Goal: Navigation & Orientation: Find specific page/section

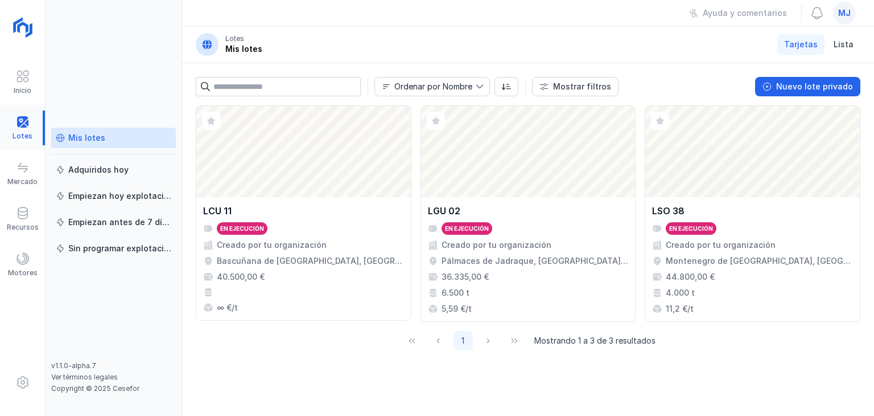
click at [23, 127] on div at bounding box center [22, 127] width 45 height 35
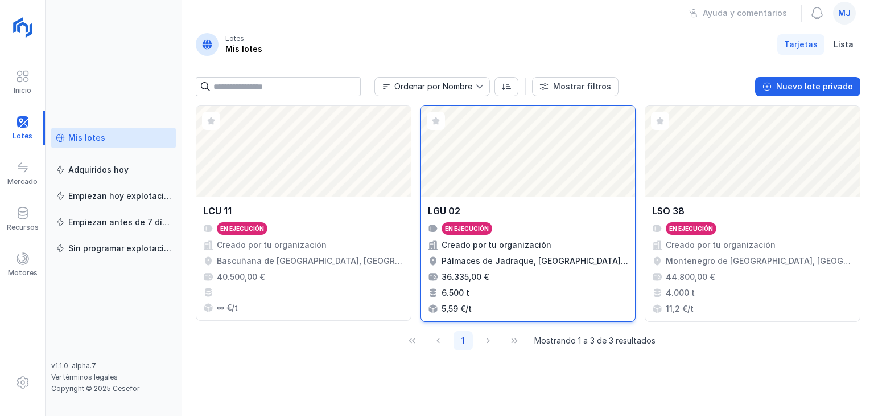
click at [500, 192] on div "Abrir lote" at bounding box center [528, 151] width 215 height 91
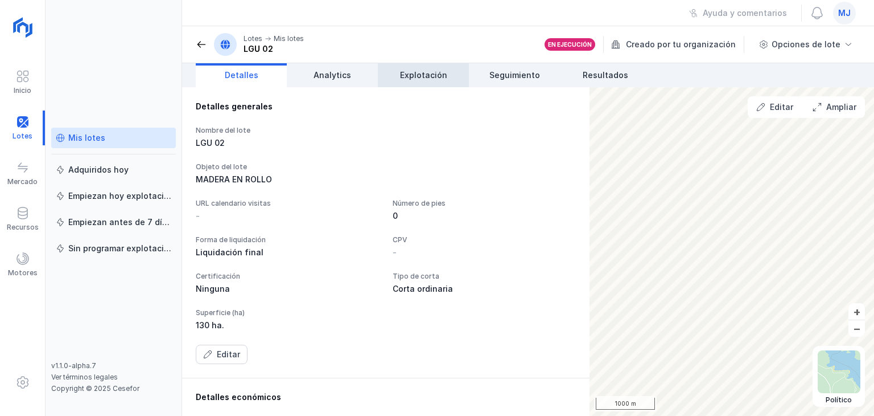
click at [408, 81] on link "Explotación" at bounding box center [423, 75] width 91 height 24
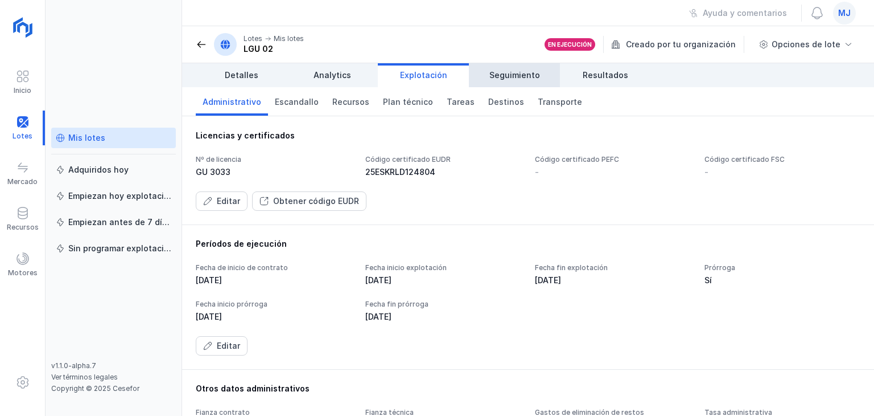
click at [505, 67] on link "Seguimiento" at bounding box center [514, 75] width 91 height 24
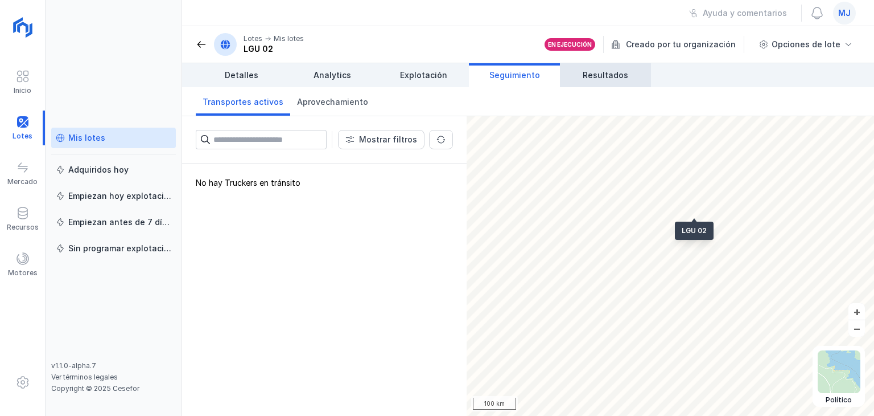
click at [599, 73] on span "Resultados" at bounding box center [606, 74] width 46 height 11
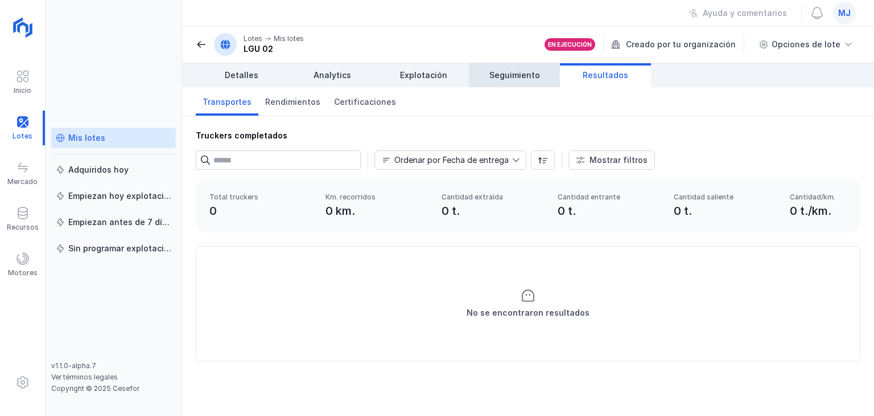
click at [517, 83] on link "Seguimiento" at bounding box center [514, 75] width 91 height 24
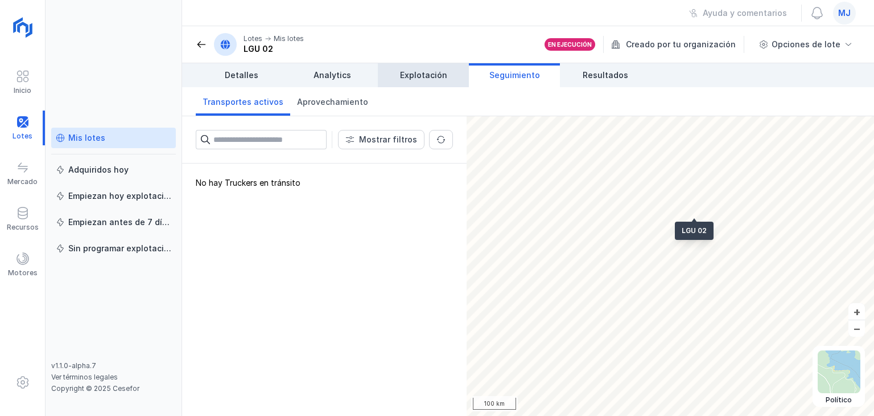
click at [444, 80] on link "Explotación" at bounding box center [423, 75] width 91 height 24
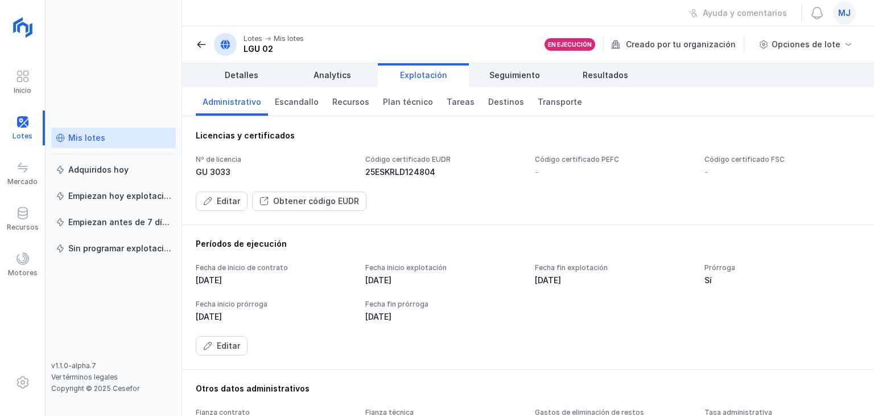
click at [847, 11] on span "mj" at bounding box center [844, 12] width 13 height 11
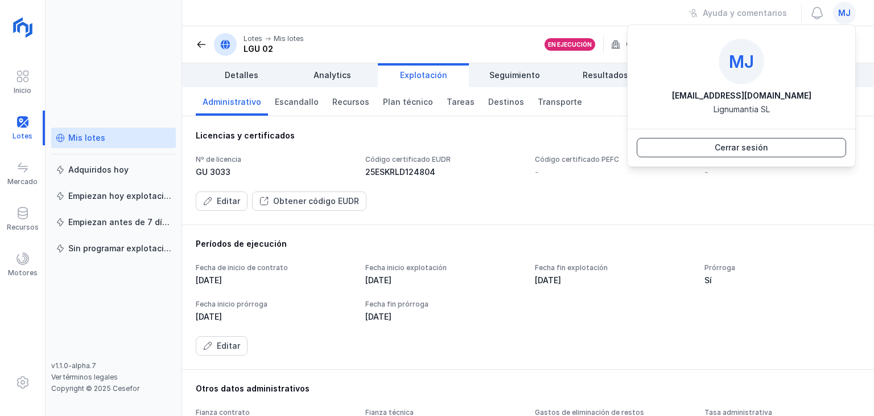
click at [732, 145] on div "Cerrar sesión" at bounding box center [742, 147] width 54 height 11
